Goal: Information Seeking & Learning: Understand process/instructions

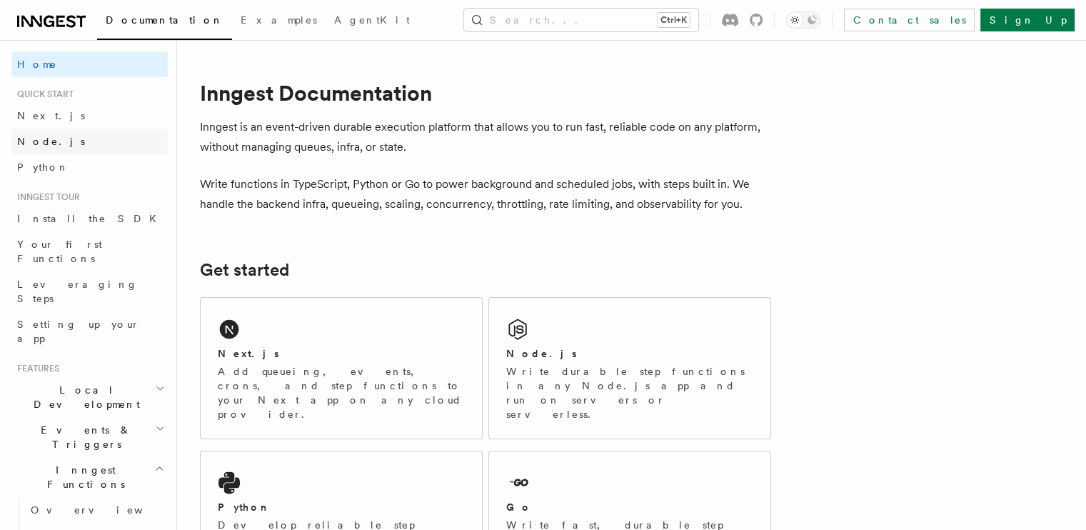
click at [51, 138] on span "Node.js" at bounding box center [51, 141] width 68 height 11
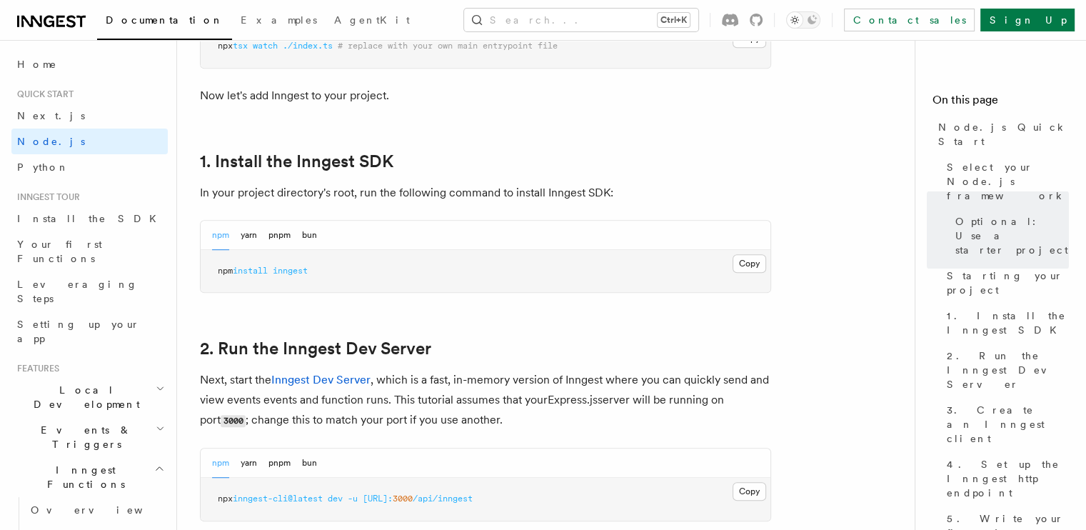
scroll to position [857, 0]
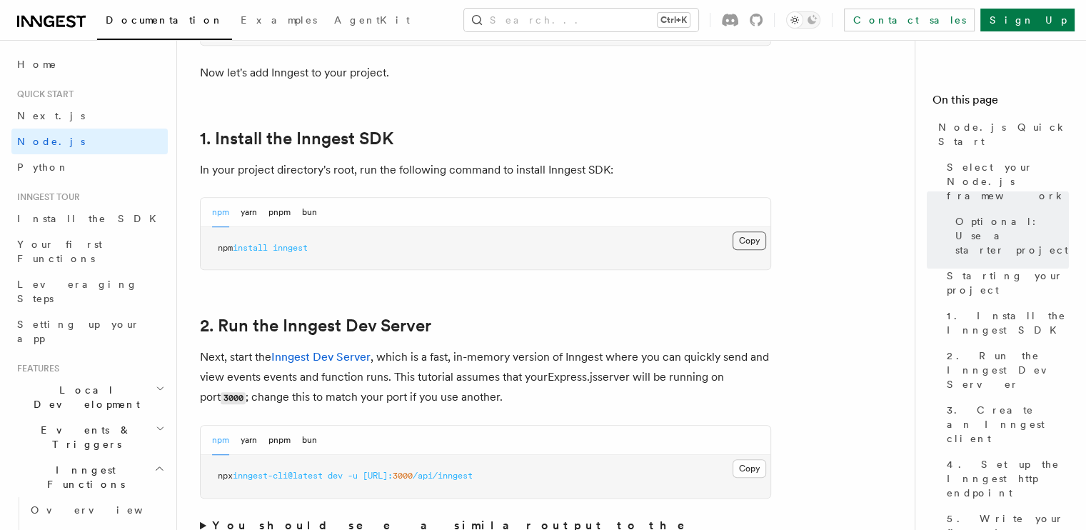
click at [755, 241] on button "Copy Copied" at bounding box center [750, 240] width 34 height 19
click at [746, 240] on button "Copy Copied" at bounding box center [750, 240] width 34 height 19
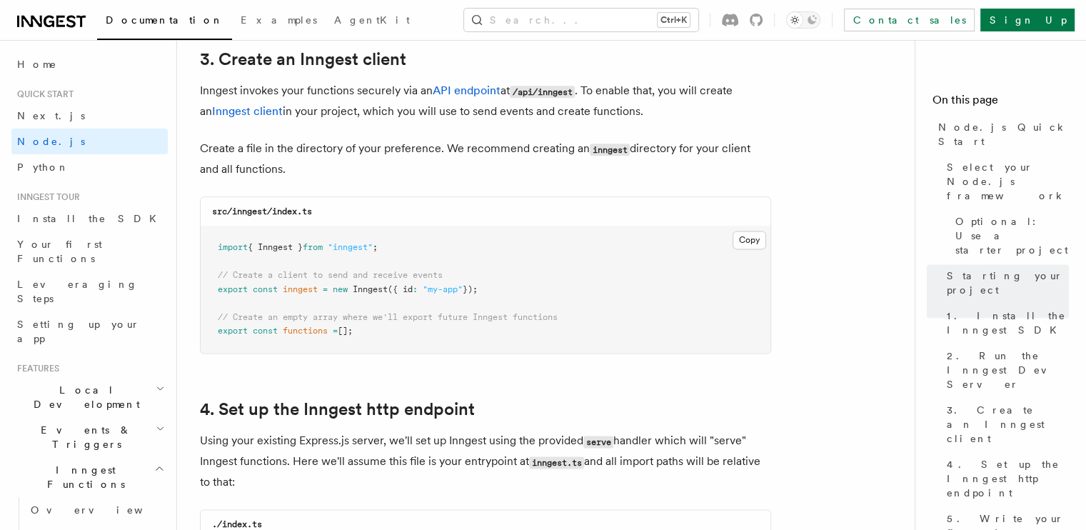
scroll to position [1830, 0]
drag, startPoint x: 214, startPoint y: 245, endPoint x: 374, endPoint y: 336, distance: 184.9
click at [374, 336] on pre "import { Inngest } from "inngest" ; // Create a client to send and receive even…" at bounding box center [486, 288] width 570 height 126
copy code "import { Inngest } from "inngest" ; // Create a client to send and receive even…"
click at [757, 241] on button "Copy Copied" at bounding box center [750, 238] width 34 height 19
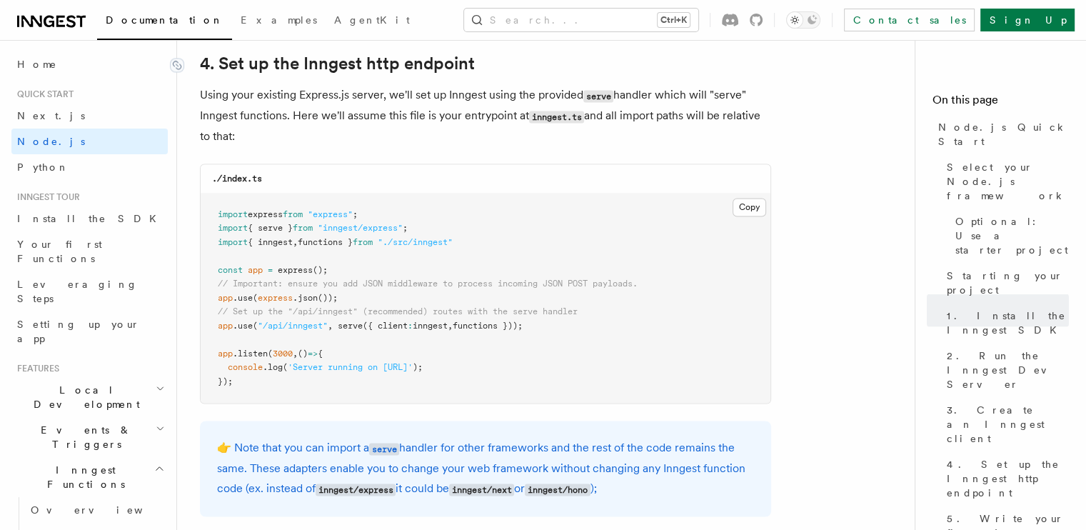
scroll to position [2173, 0]
drag, startPoint x: 219, startPoint y: 244, endPoint x: 289, endPoint y: 256, distance: 71.0
click at [289, 256] on pre "import express from "express" ; import { serve } from "inngest/express" ; impor…" at bounding box center [486, 300] width 570 height 210
click at [494, 242] on pre "import express from "express" ; import { serve } from "inngest/express" ; impor…" at bounding box center [486, 300] width 570 height 210
drag, startPoint x: 486, startPoint y: 242, endPoint x: 203, endPoint y: 244, distance: 282.8
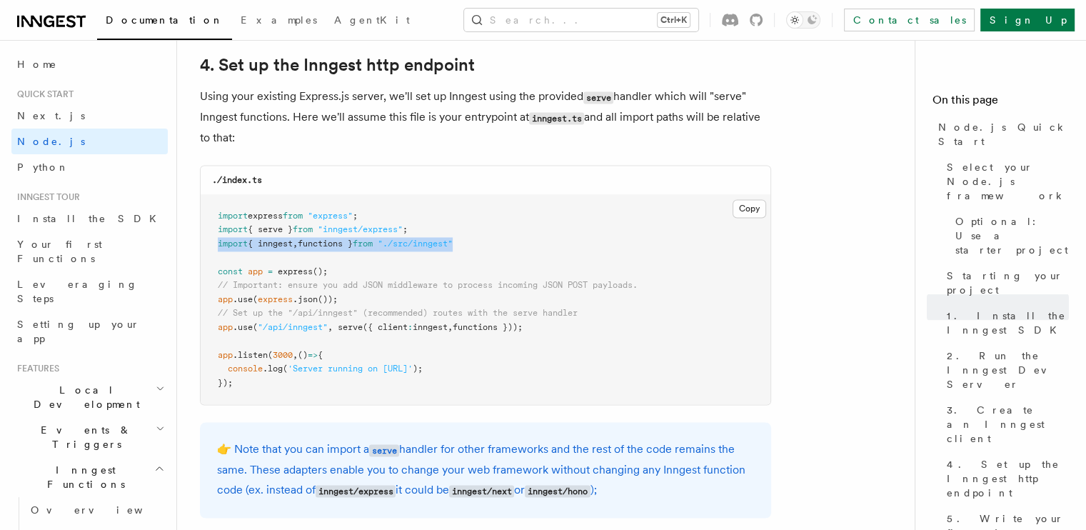
click at [203, 244] on pre "import express from "express" ; import { serve } from "inngest/express" ; impor…" at bounding box center [486, 300] width 570 height 210
drag, startPoint x: 342, startPoint y: 328, endPoint x: 551, endPoint y: 329, distance: 208.5
click at [551, 329] on pre "import express from "express" ; import { serve } from "inngest/express" ; impor…" at bounding box center [486, 300] width 570 height 210
copy span "serve ({ client : inngest , functions }));"
click at [553, 464] on p "👉 Note that you can import a serve handler for other frameworks and the rest of…" at bounding box center [485, 469] width 537 height 61
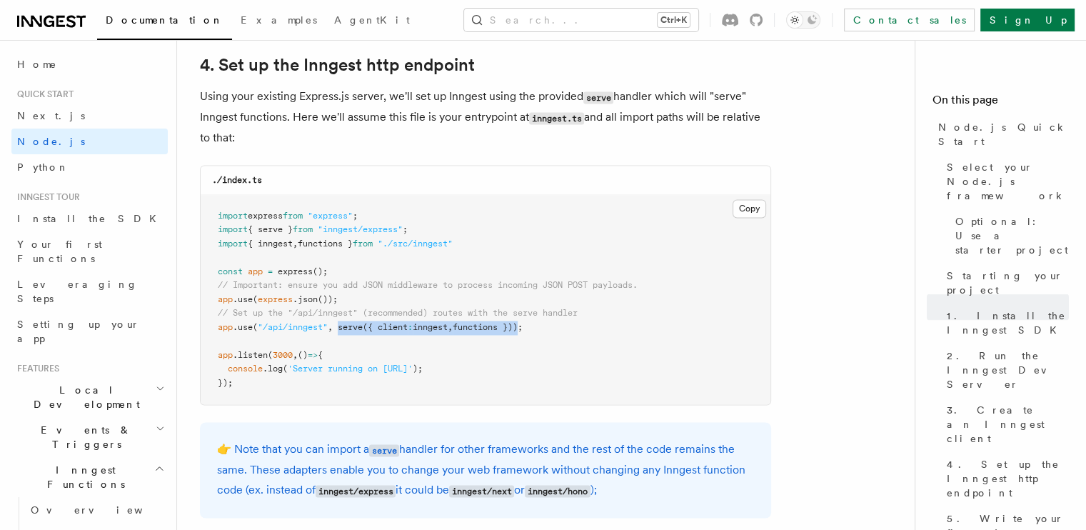
drag, startPoint x: 530, startPoint y: 329, endPoint x: 340, endPoint y: 329, distance: 190.0
click at [340, 329] on span "app .use ( "/api/inngest" , serve ({ client : inngest , functions }));" at bounding box center [370, 327] width 305 height 10
copy span "serve ({ client : inngest , functions })"
